Goal: Task Accomplishment & Management: Use online tool/utility

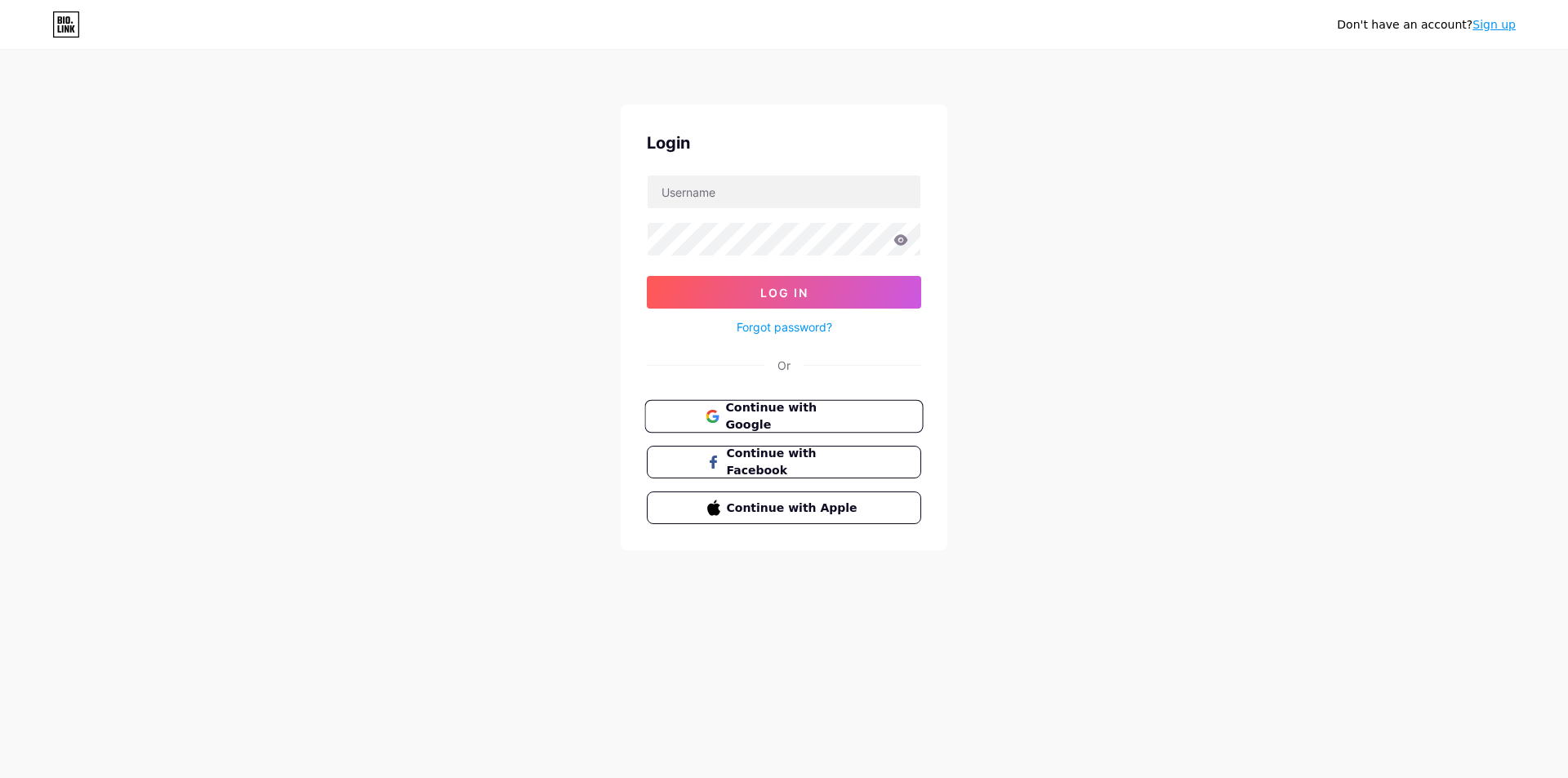
click at [856, 408] on span "Continue with Google" at bounding box center [793, 417] width 137 height 35
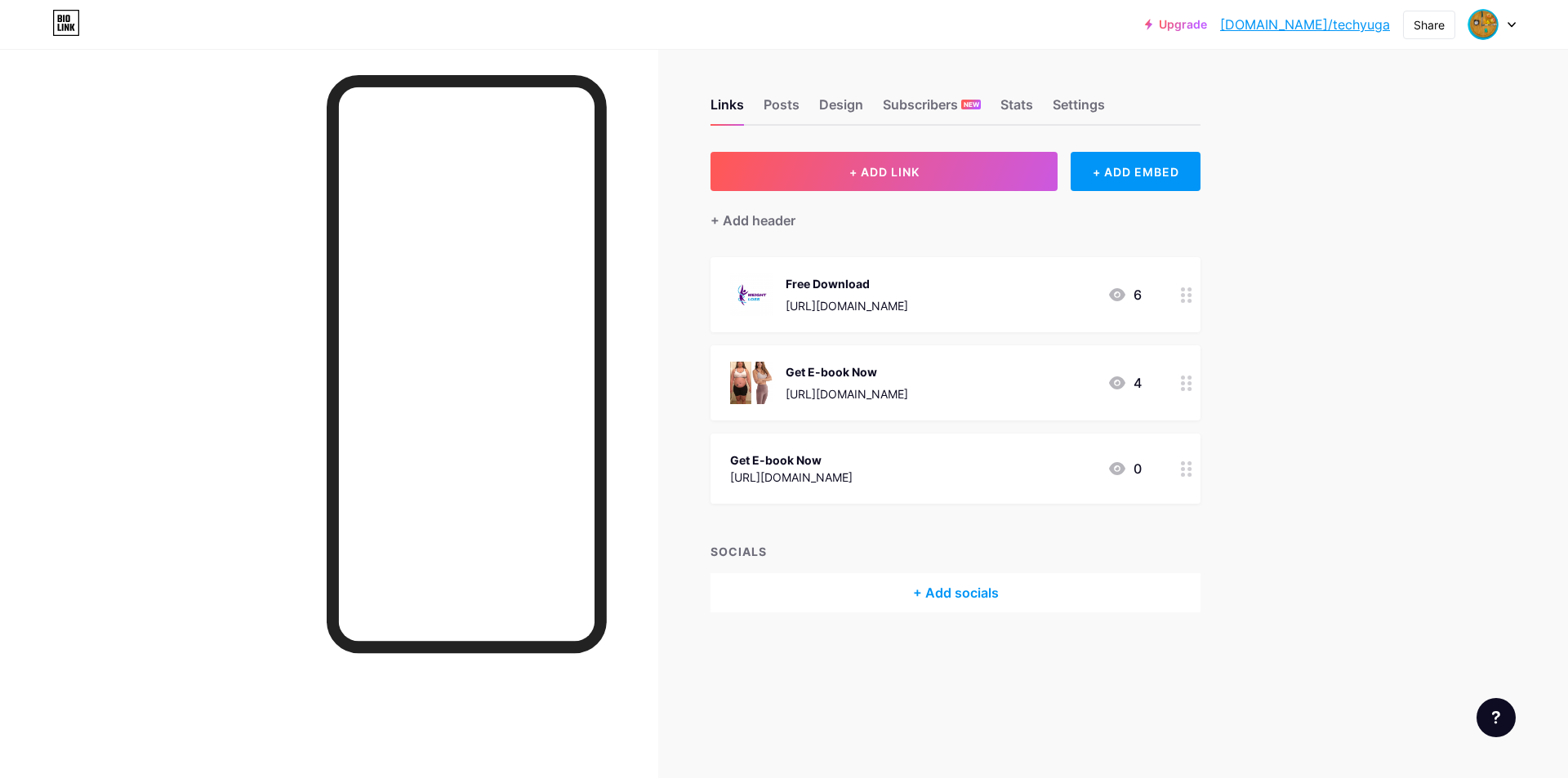
click at [896, 303] on div "https://tinyurl.com/4de3hn83" at bounding box center [847, 306] width 123 height 17
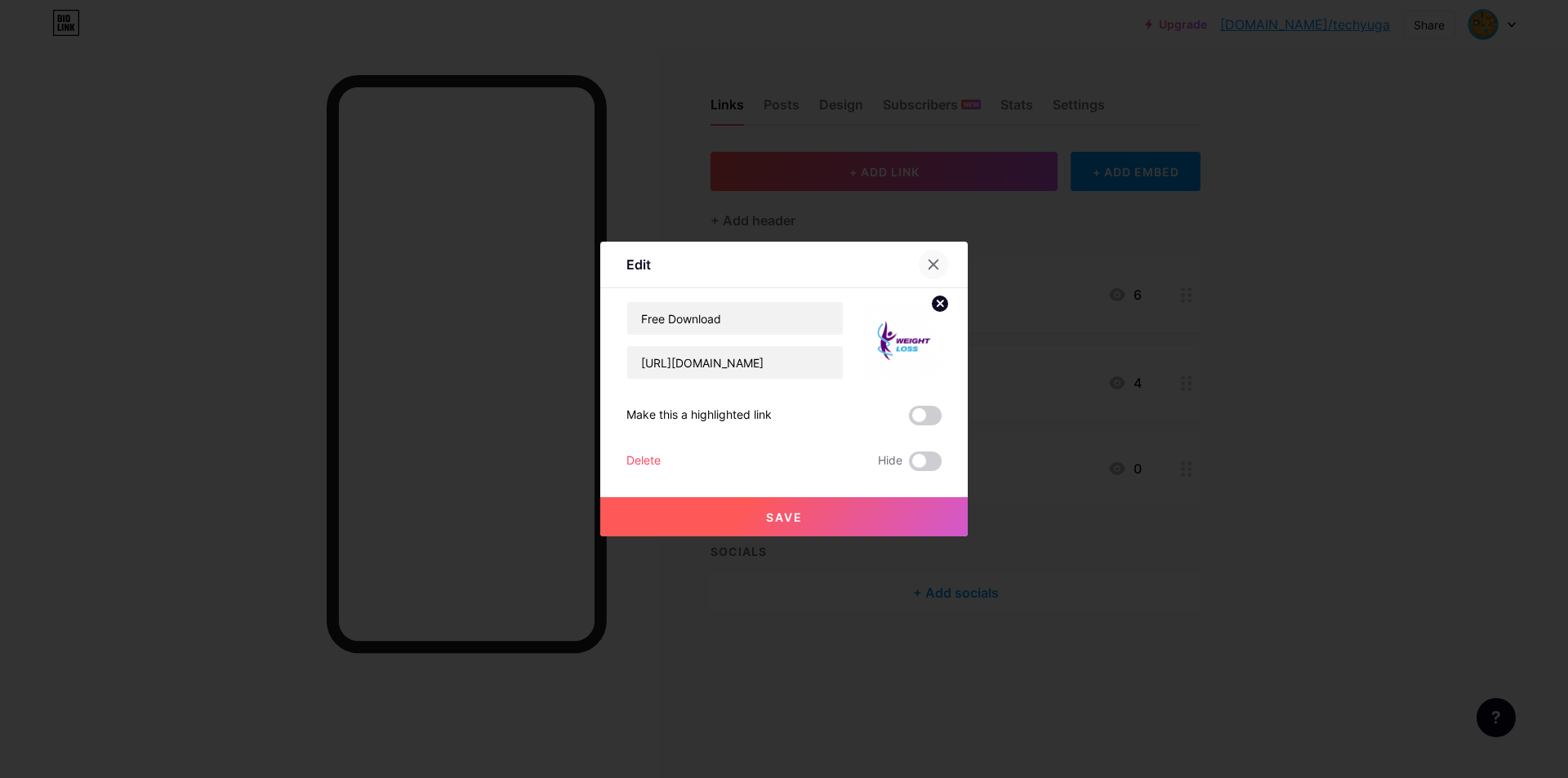
click at [933, 261] on icon at bounding box center [933, 264] width 13 height 13
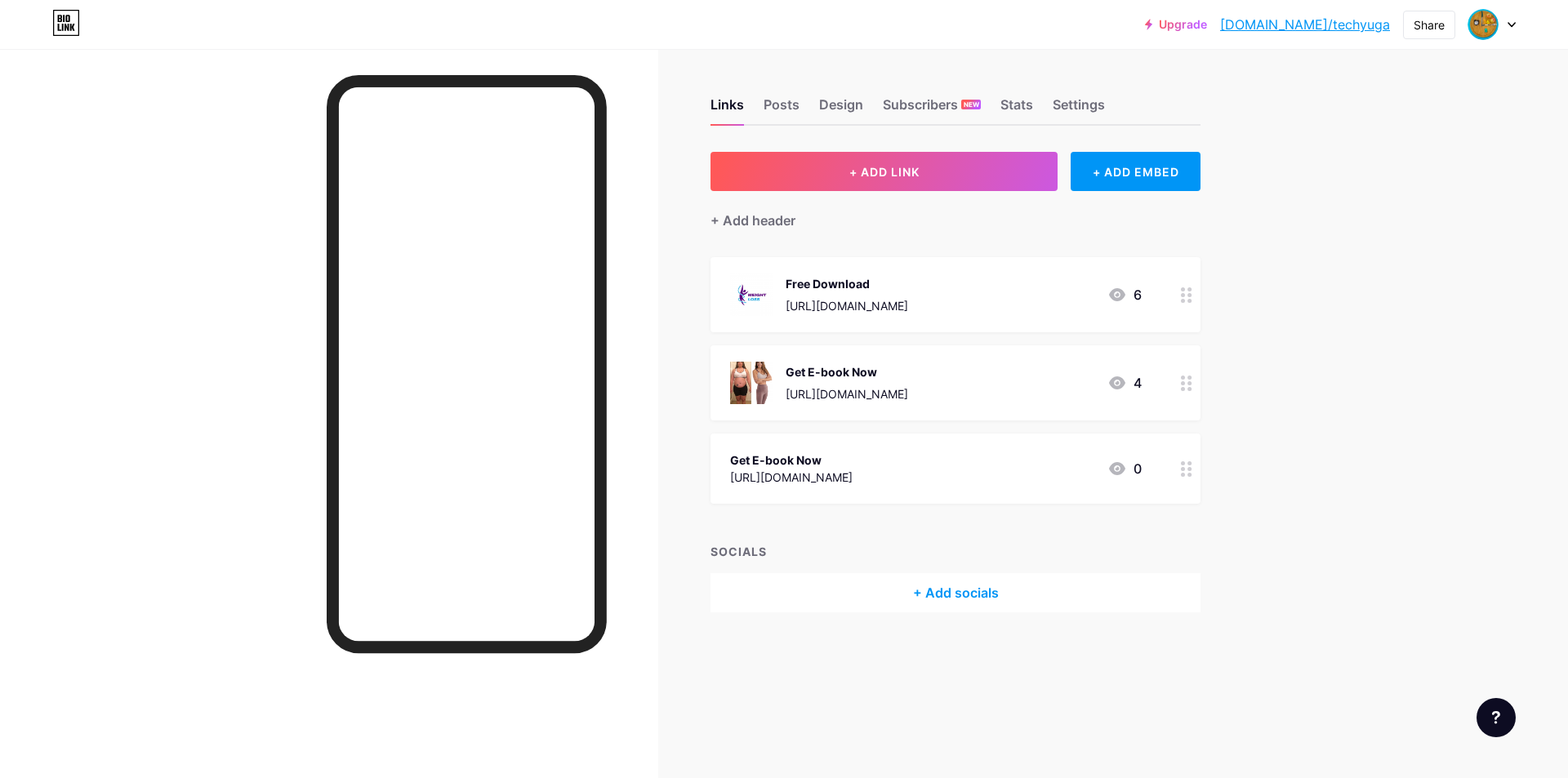
click at [878, 371] on div "Get E-book Now" at bounding box center [847, 371] width 123 height 17
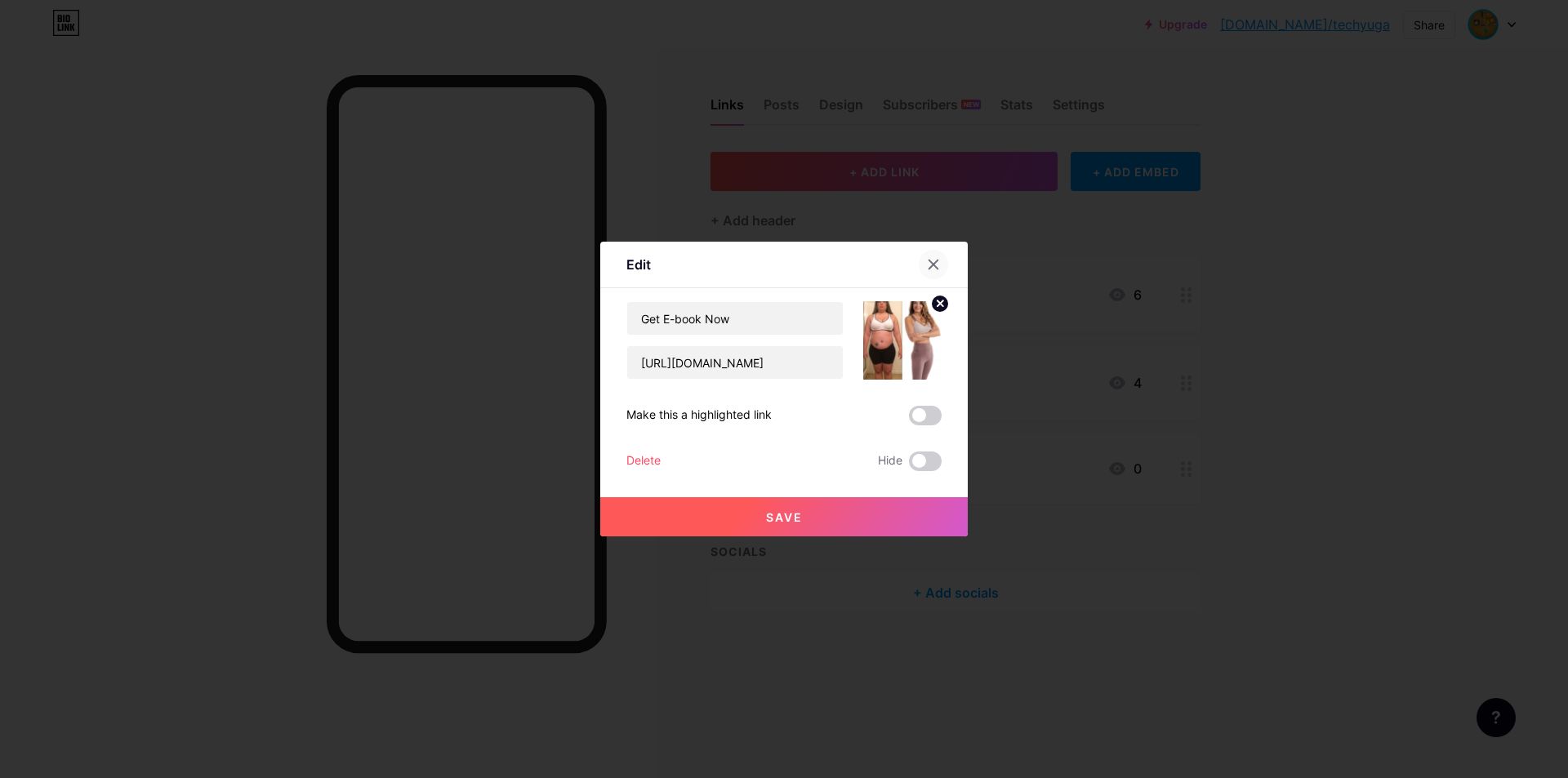
click at [927, 262] on icon at bounding box center [933, 264] width 13 height 13
